Goal: Task Accomplishment & Management: Complete application form

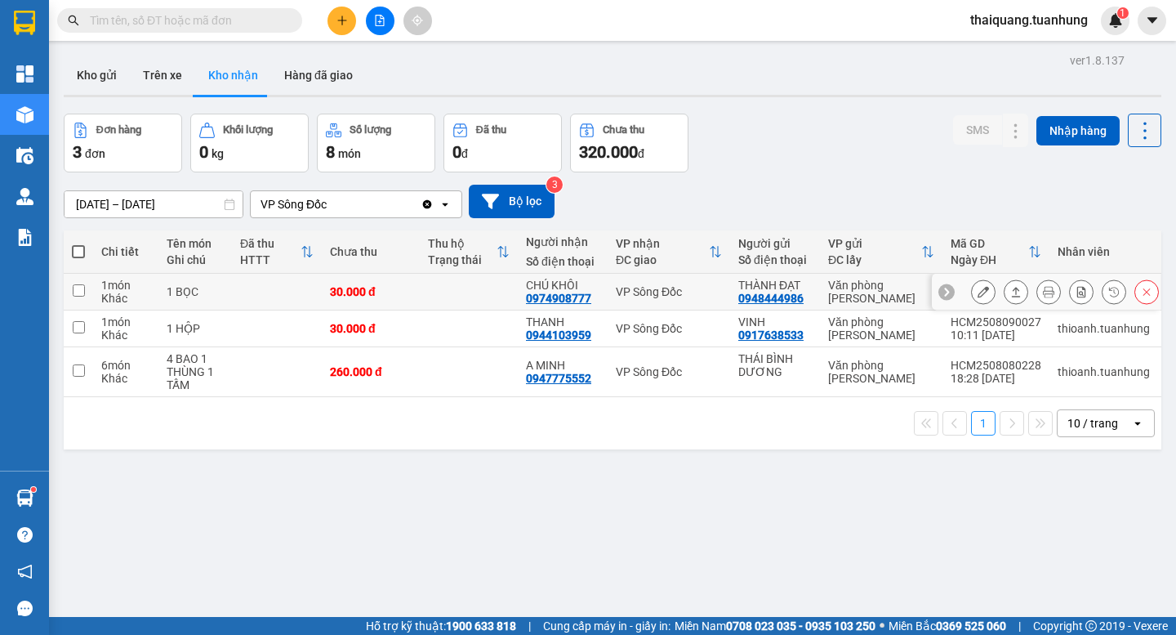
click at [978, 297] on icon at bounding box center [983, 291] width 11 height 11
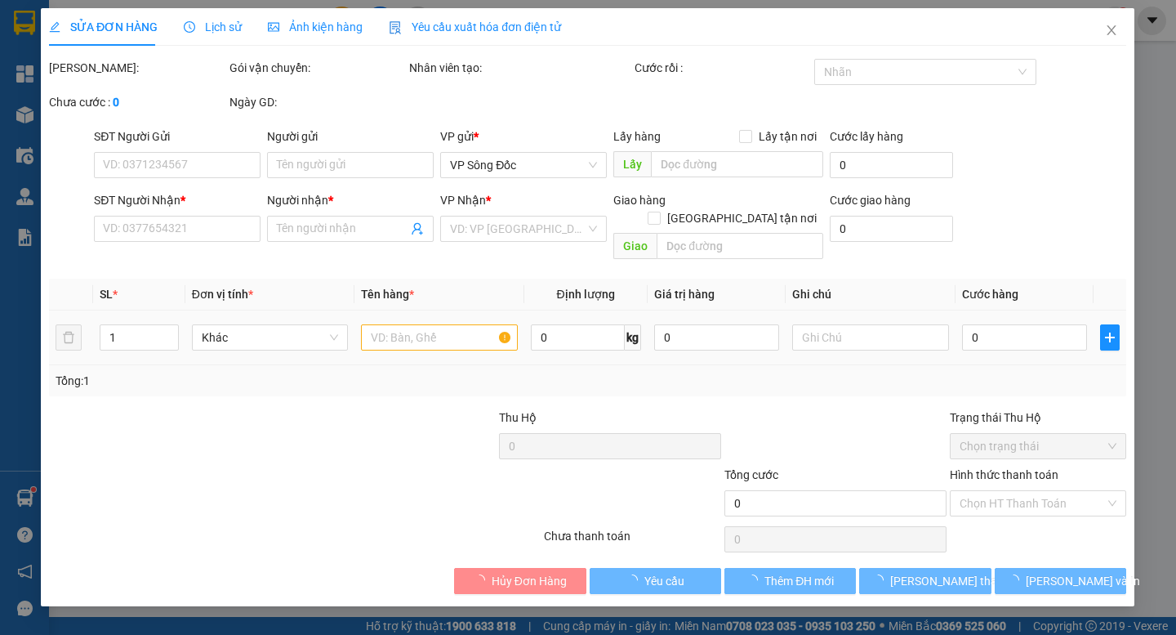
type input "0948444986"
type input "THÀNH ĐẠT"
type input "0974908777"
type input "CHÚ KHÔI"
type input "30.000"
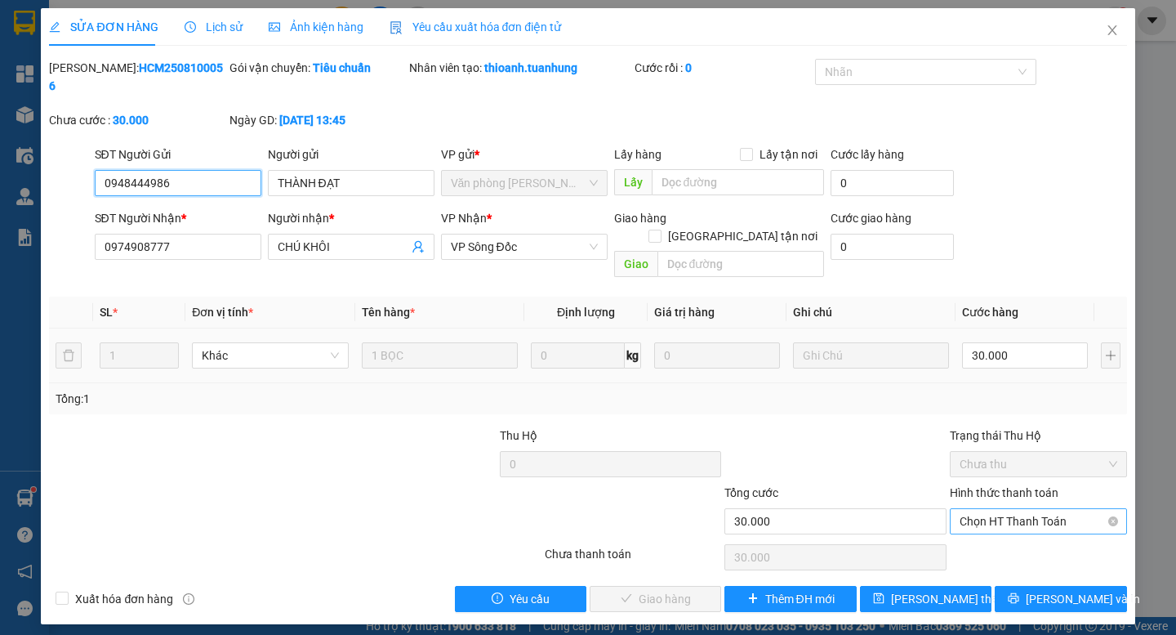
click at [1035, 509] on span "Chọn HT Thanh Toán" at bounding box center [1039, 521] width 158 height 25
click at [1003, 511] on div "Tại văn phòng" at bounding box center [1039, 518] width 158 height 18
type input "0"
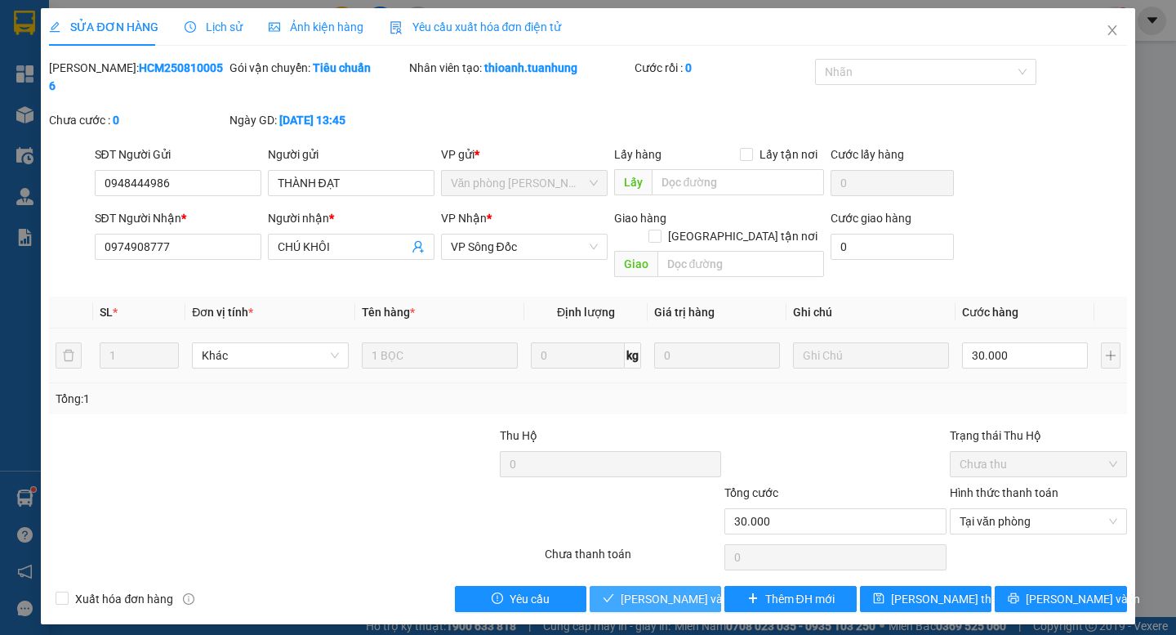
click at [671, 590] on span "[PERSON_NAME] và Giao hàng" at bounding box center [699, 599] width 157 height 18
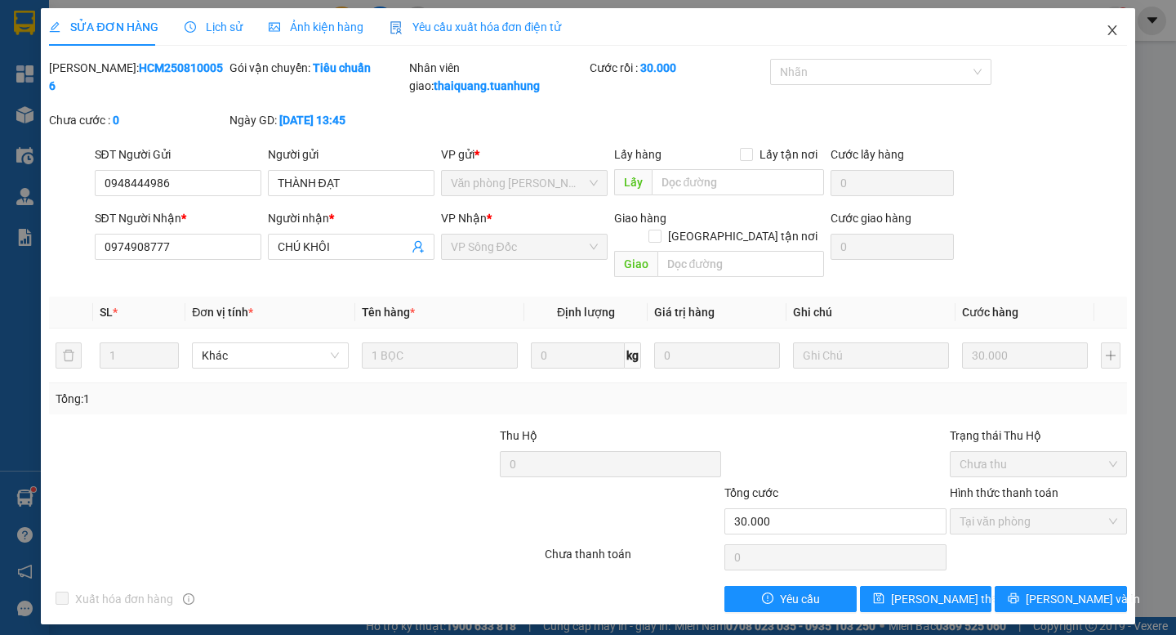
click at [1112, 29] on icon "close" at bounding box center [1112, 30] width 13 height 13
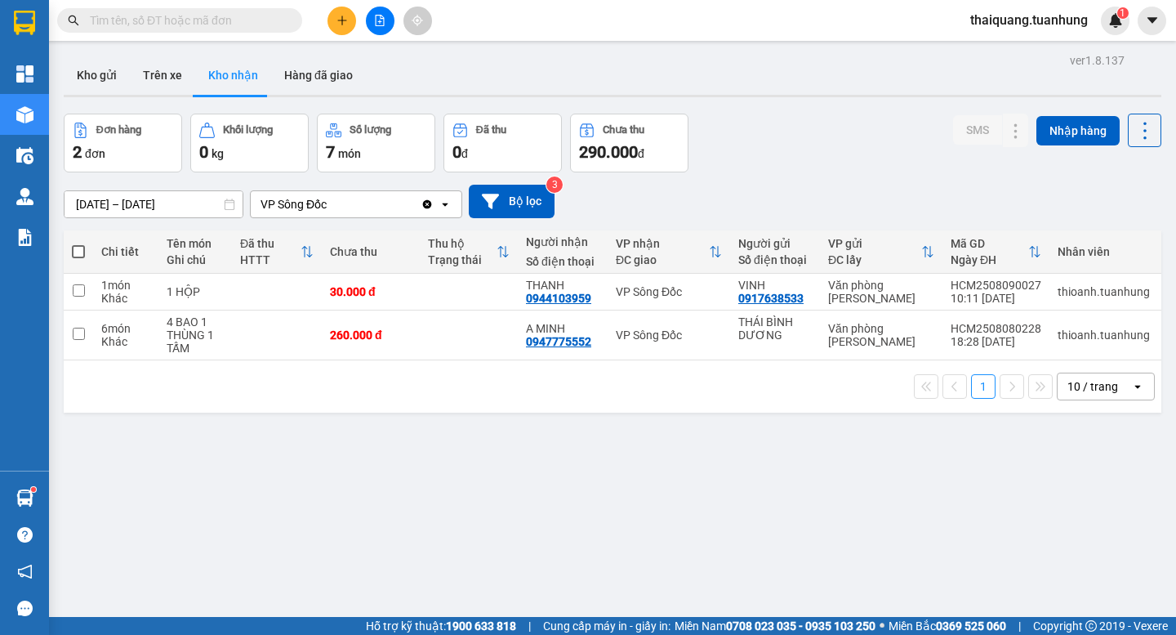
click at [346, 23] on icon "plus" at bounding box center [342, 20] width 11 height 11
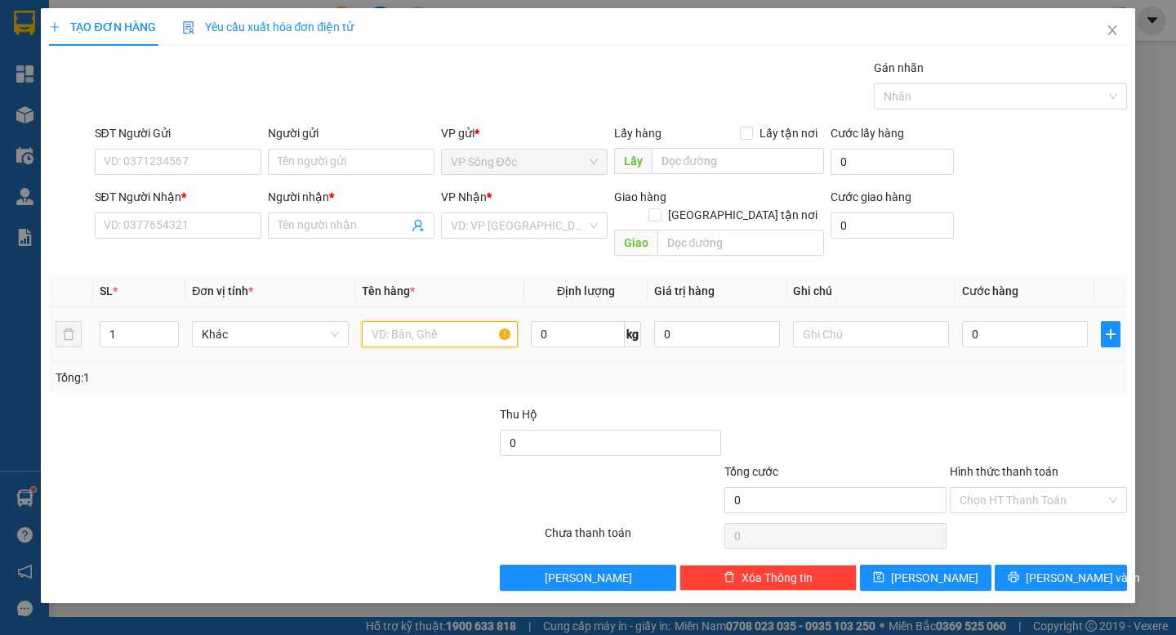
click at [393, 327] on input "text" at bounding box center [440, 334] width 156 height 26
type input "H"
type input "THÙNG"
click at [190, 154] on input "SĐT Người Gửi" at bounding box center [178, 162] width 167 height 26
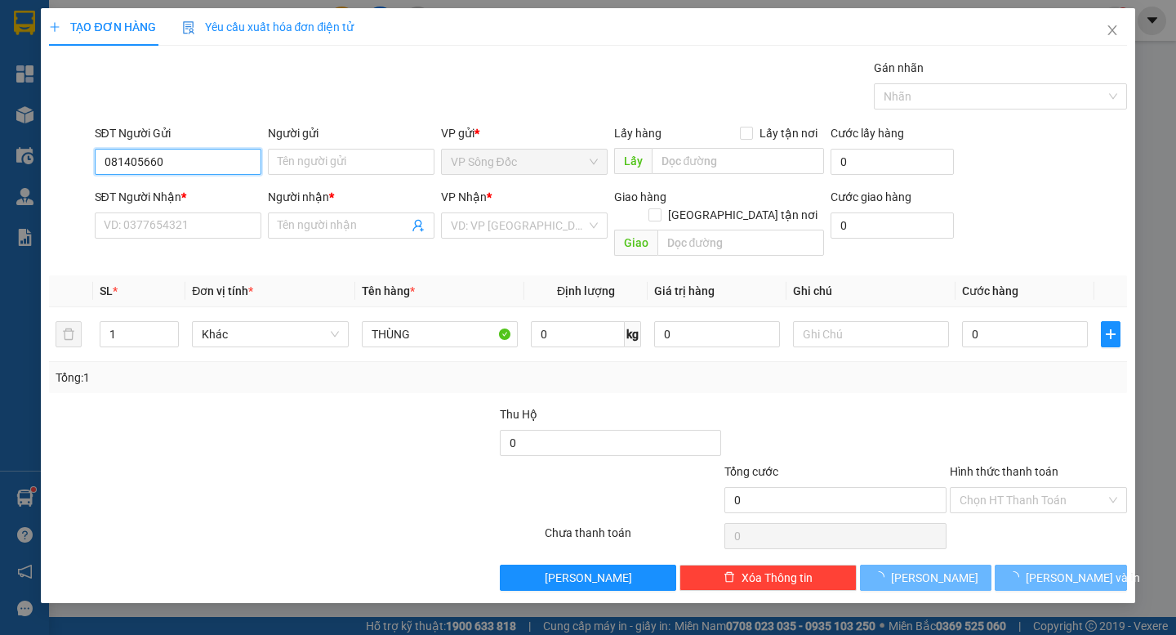
type input "0814056609"
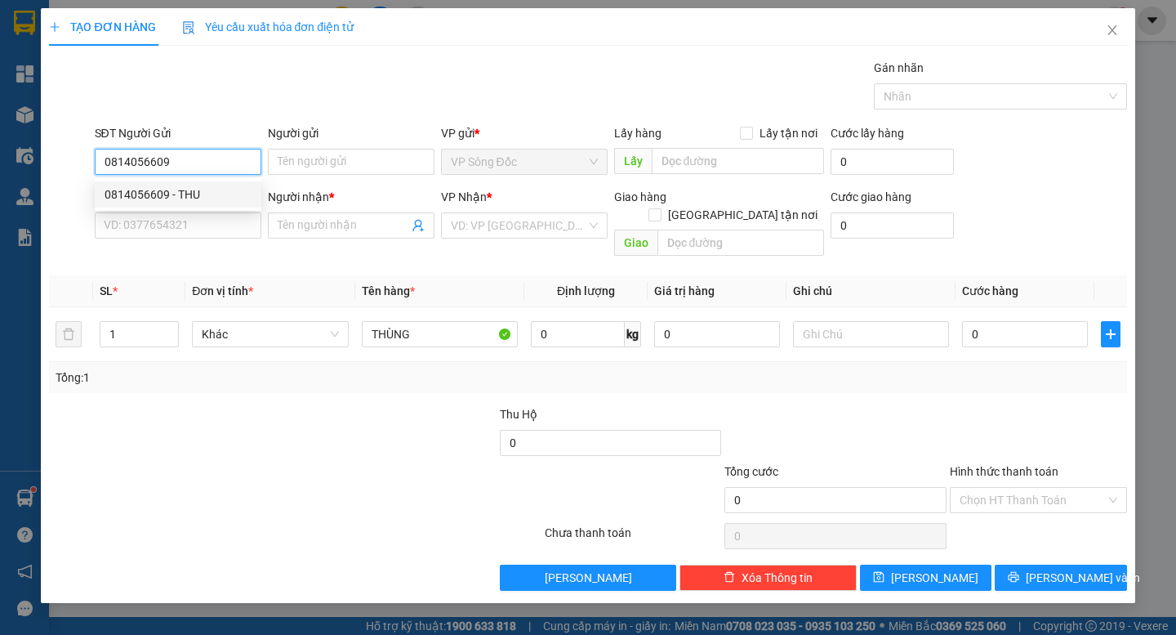
click at [136, 195] on div "0814056609 - THU" at bounding box center [178, 194] width 147 height 18
type input "THU"
type input "0814056609"
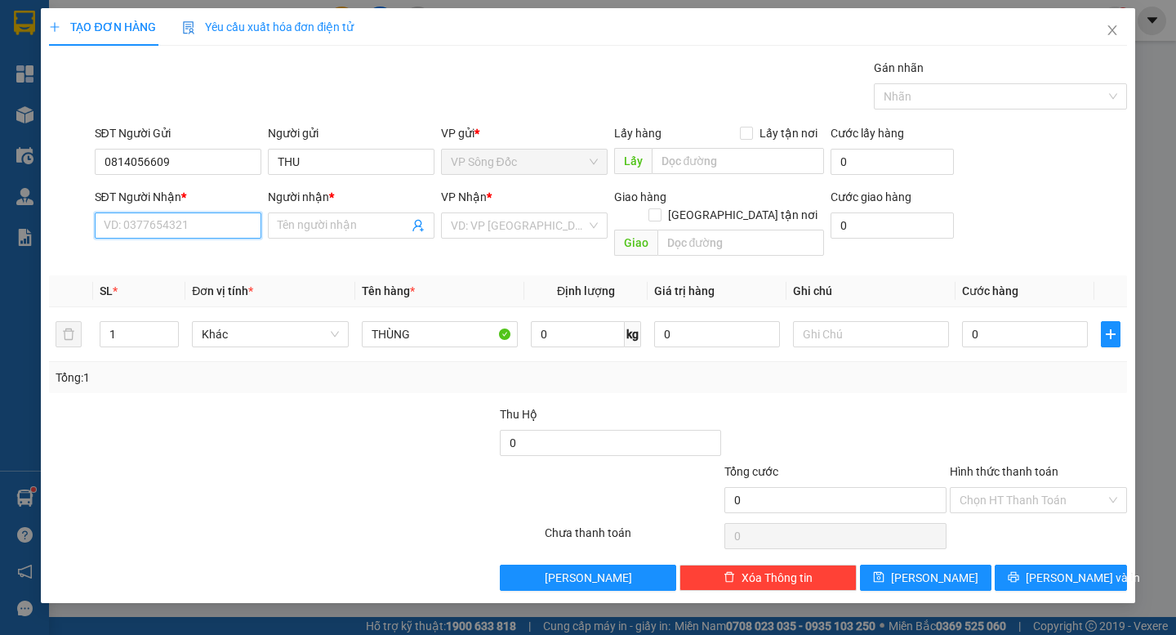
click at [181, 223] on input "SĐT Người Nhận *" at bounding box center [178, 225] width 167 height 26
click at [174, 282] on div "0947129856 - TÝ" at bounding box center [178, 284] width 147 height 18
type input "0947129856"
type input "TÝ"
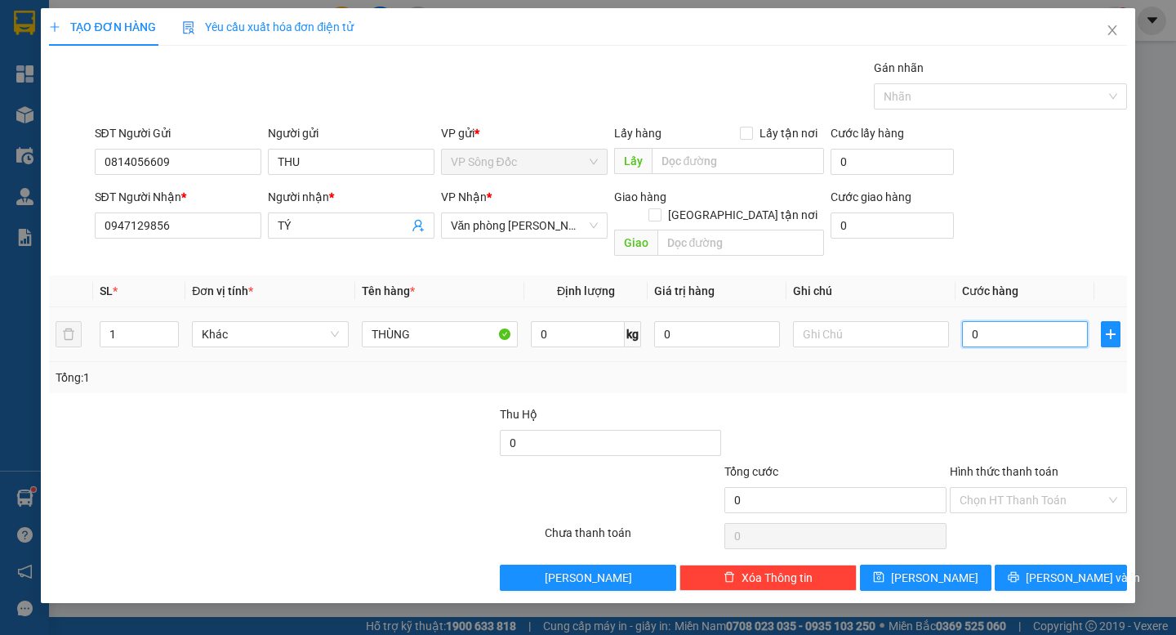
click at [993, 321] on input "0" at bounding box center [1025, 334] width 126 height 26
type input "4"
type input "40"
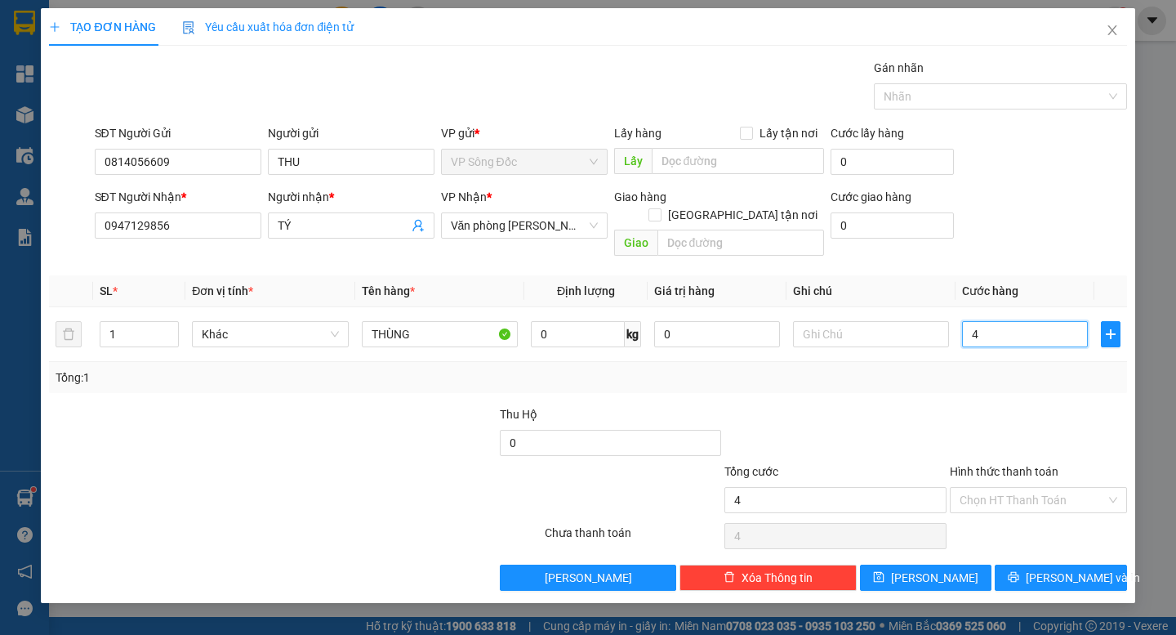
type input "40"
type input "40.000"
click at [725, 368] on div "Tổng: 1" at bounding box center [588, 377] width 1064 height 18
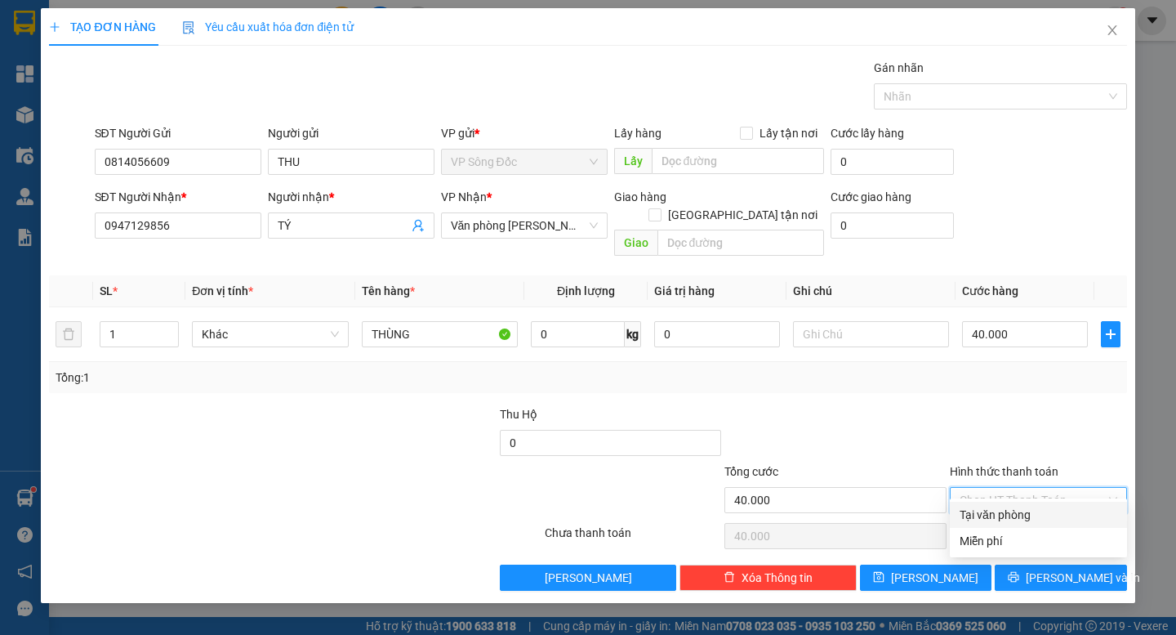
click at [1015, 488] on input "Hình thức thanh toán" at bounding box center [1033, 500] width 146 height 25
click at [1016, 513] on div "Tại văn phòng" at bounding box center [1039, 515] width 158 height 18
type input "0"
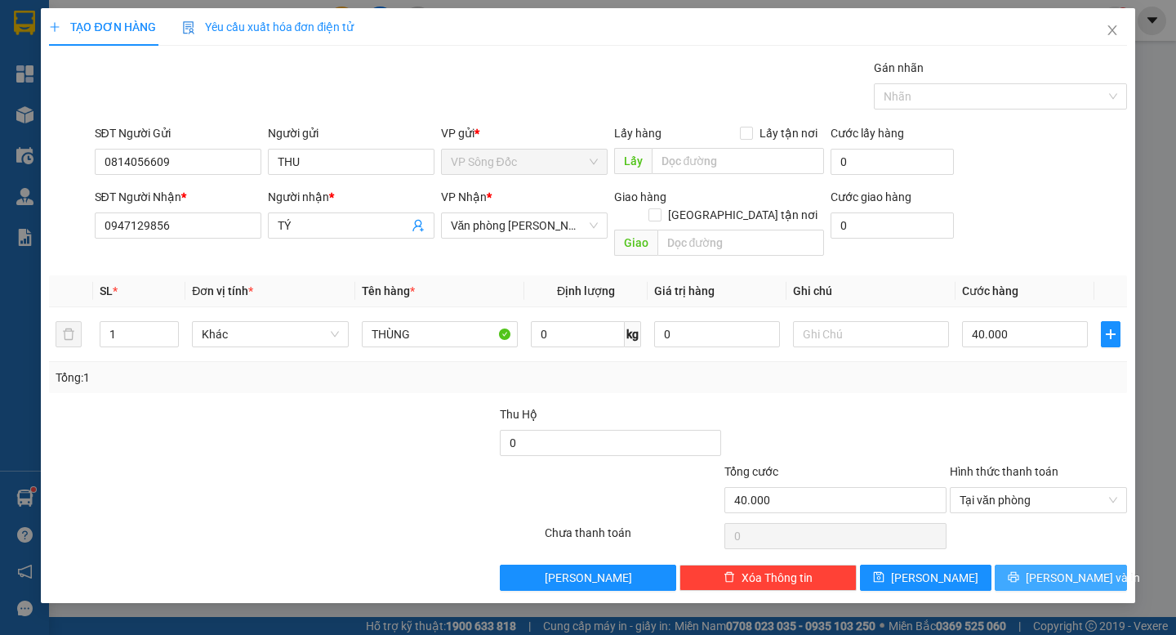
click at [1057, 569] on button "[PERSON_NAME] và In" at bounding box center [1061, 577] width 132 height 26
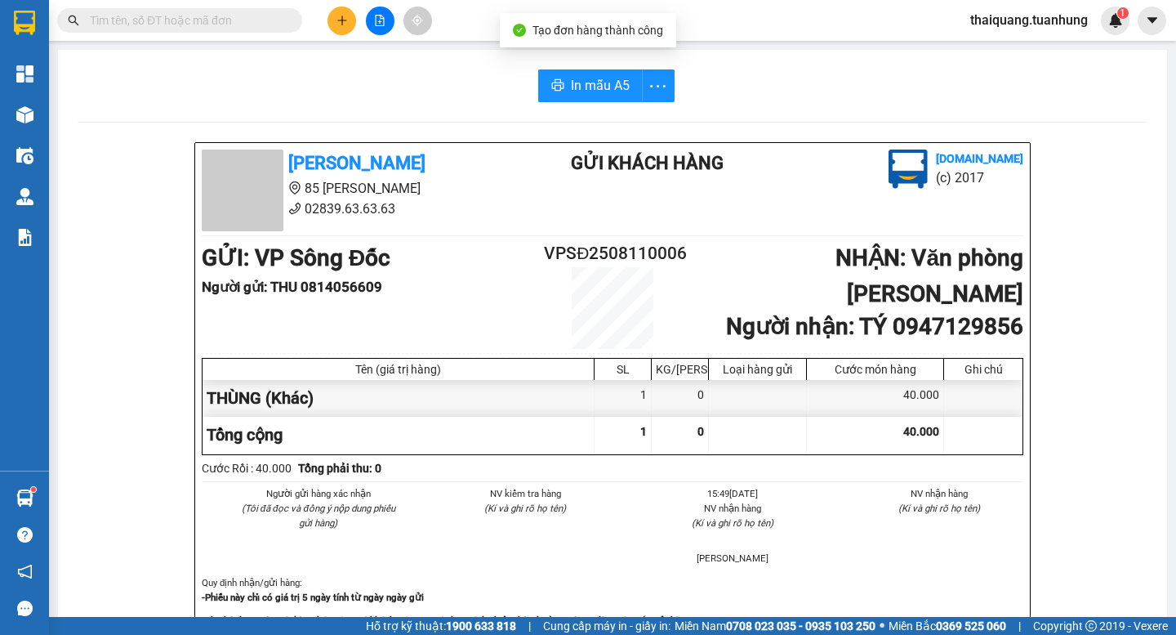
click at [606, 97] on button "In mẫu A5" at bounding box center [590, 85] width 105 height 33
click at [575, 73] on button "In mẫu A5" at bounding box center [590, 85] width 105 height 33
